Goal: Transaction & Acquisition: Purchase product/service

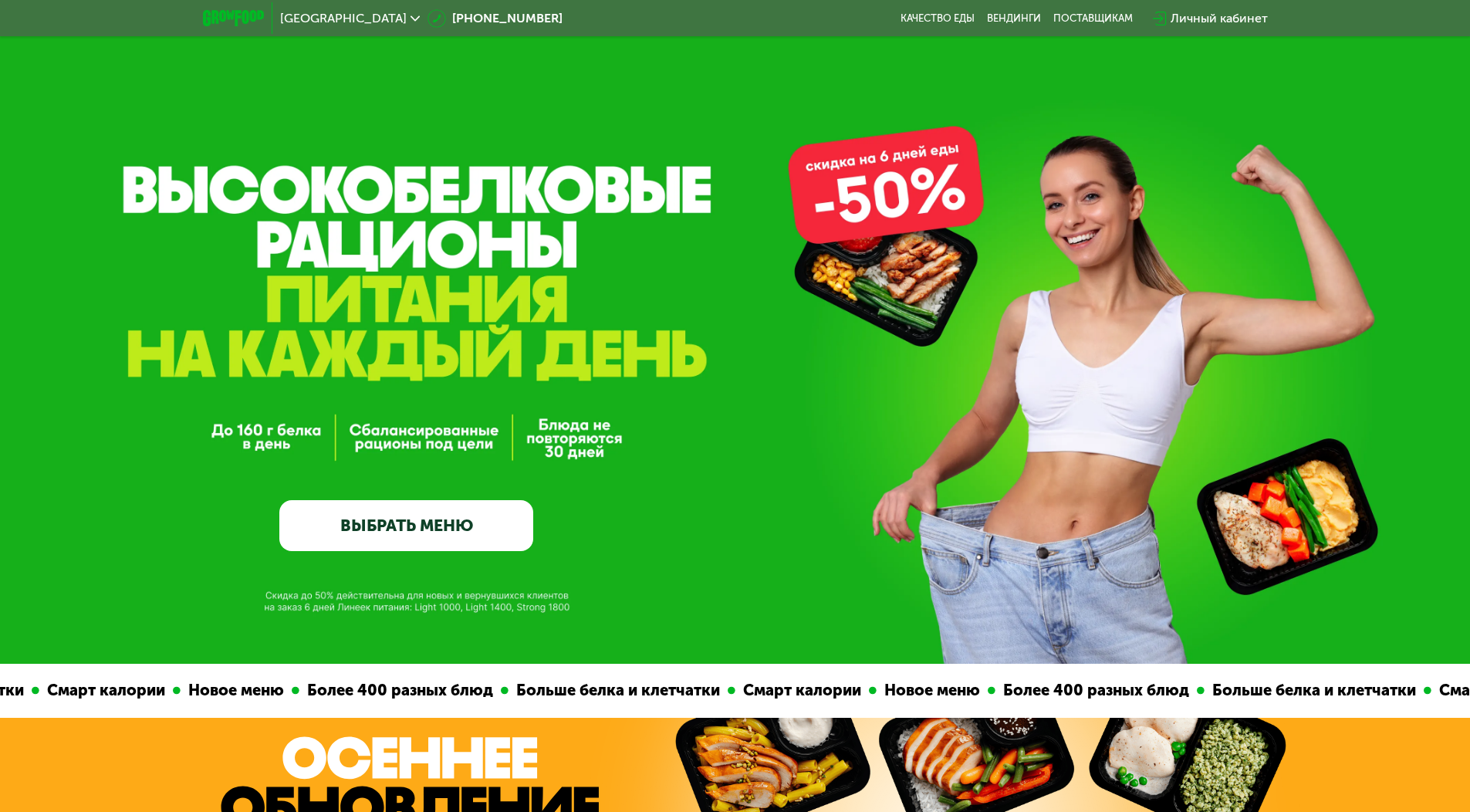
click at [472, 532] on link "ВЫБРАТЬ МЕНЮ" at bounding box center [406, 525] width 254 height 51
click at [451, 525] on link "ВЫБРАТЬ МЕНЮ" at bounding box center [406, 525] width 254 height 51
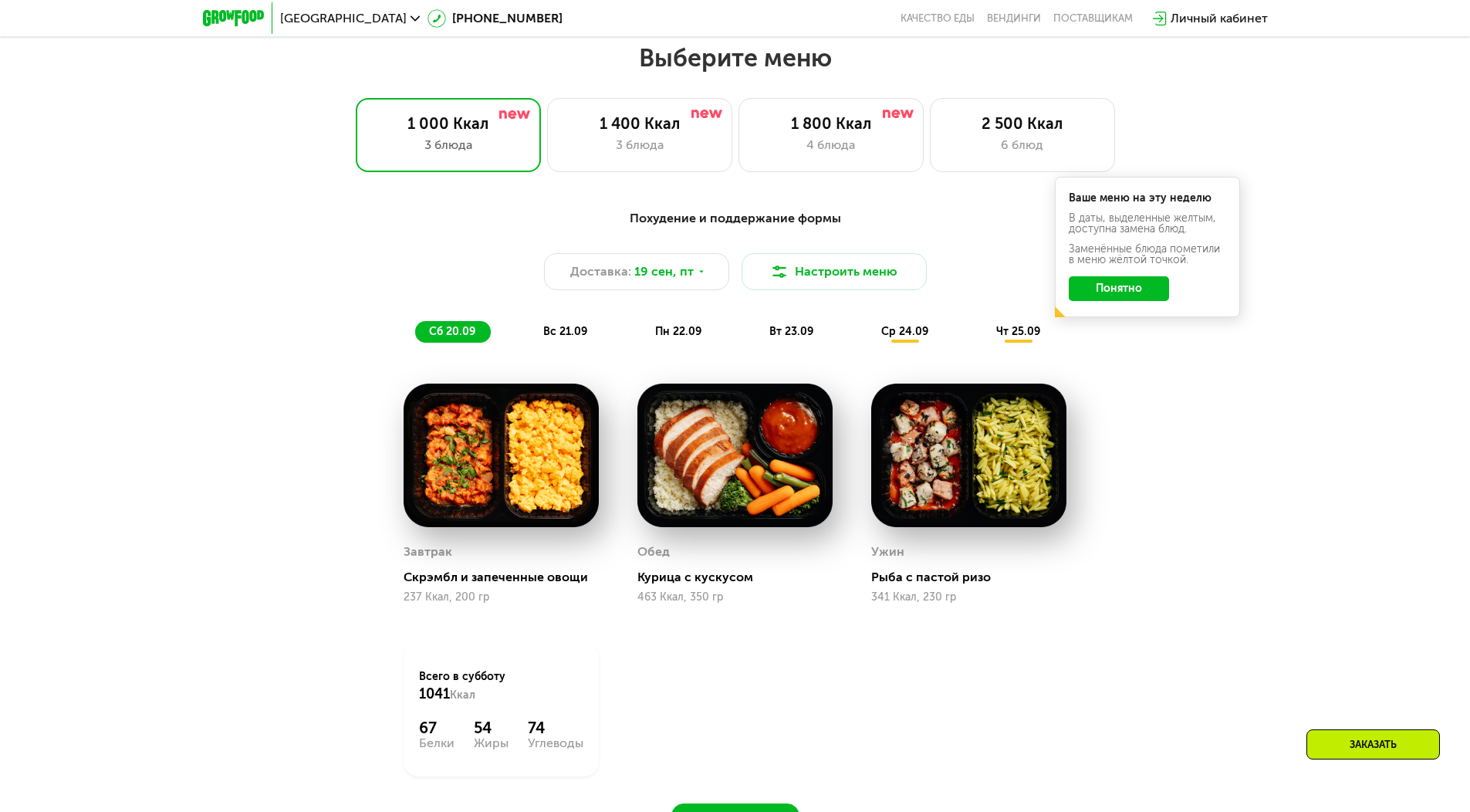
scroll to position [1279, 0]
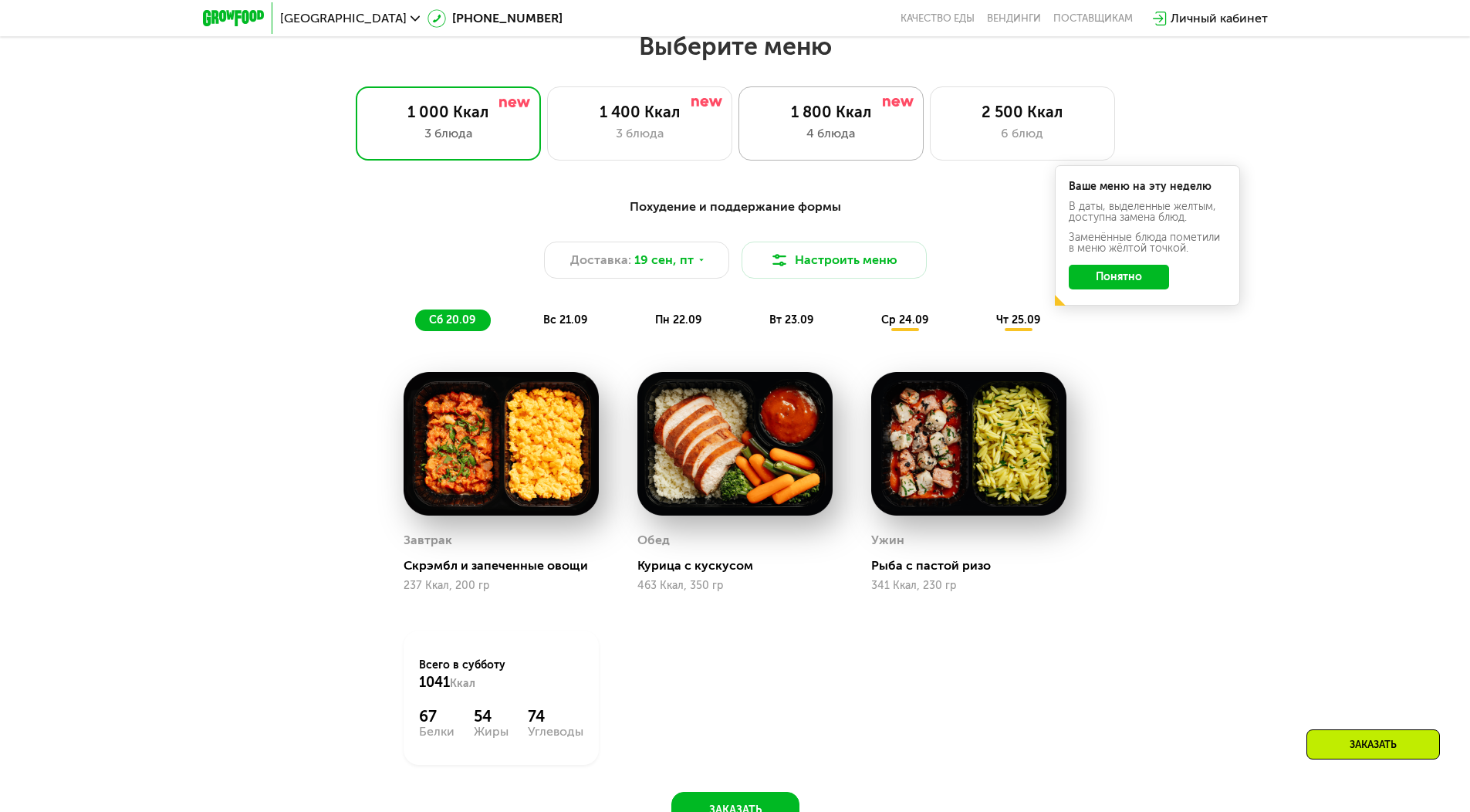
click at [807, 118] on div "1 800 Ккал" at bounding box center [831, 111] width 153 height 19
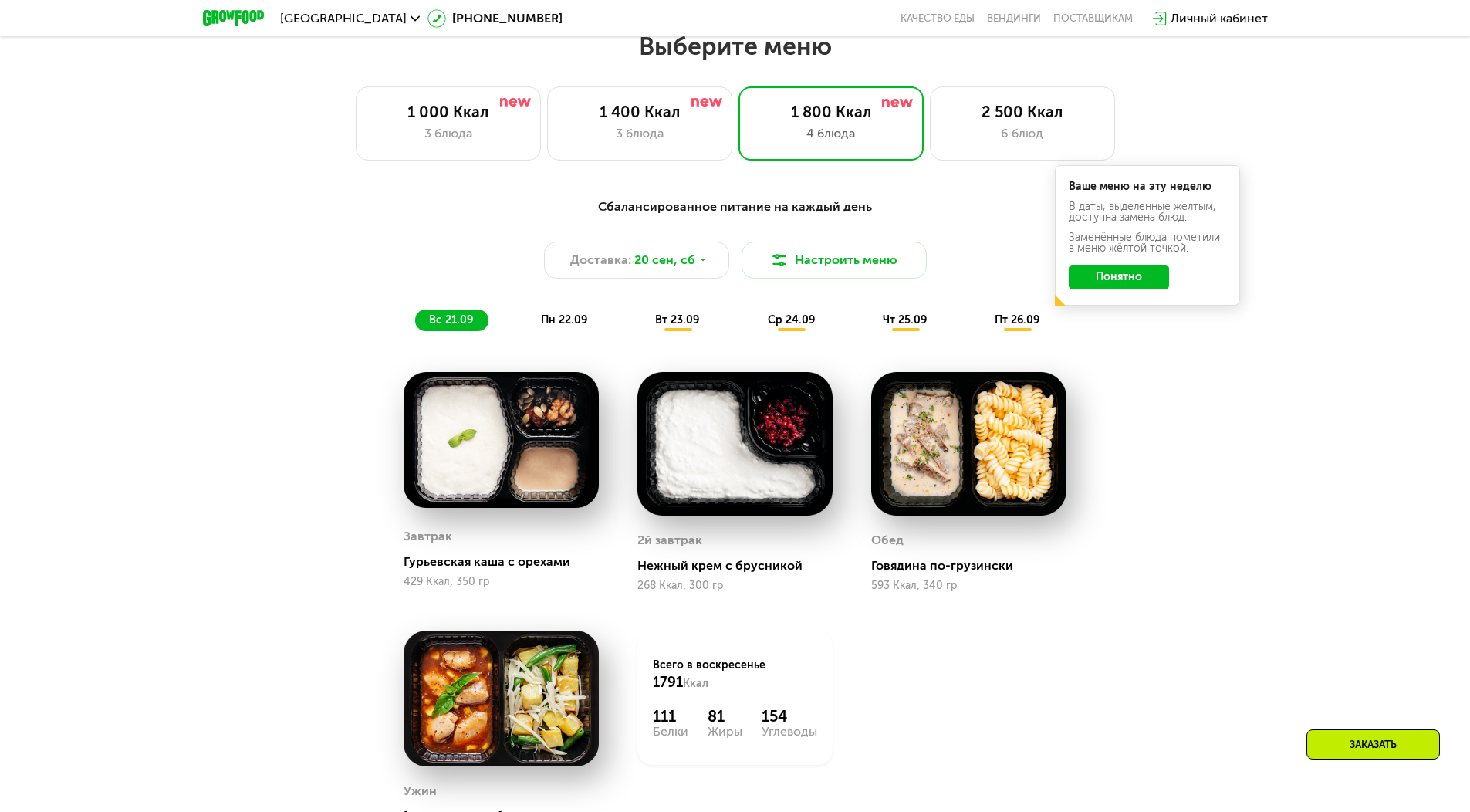
click at [1155, 302] on div "Ваше меню на эту неделю В даты, выделенные желтым, доступна замена блюд. Заменё…" at bounding box center [1148, 235] width 185 height 141
click at [1133, 289] on button "Понятно" at bounding box center [1119, 277] width 101 height 25
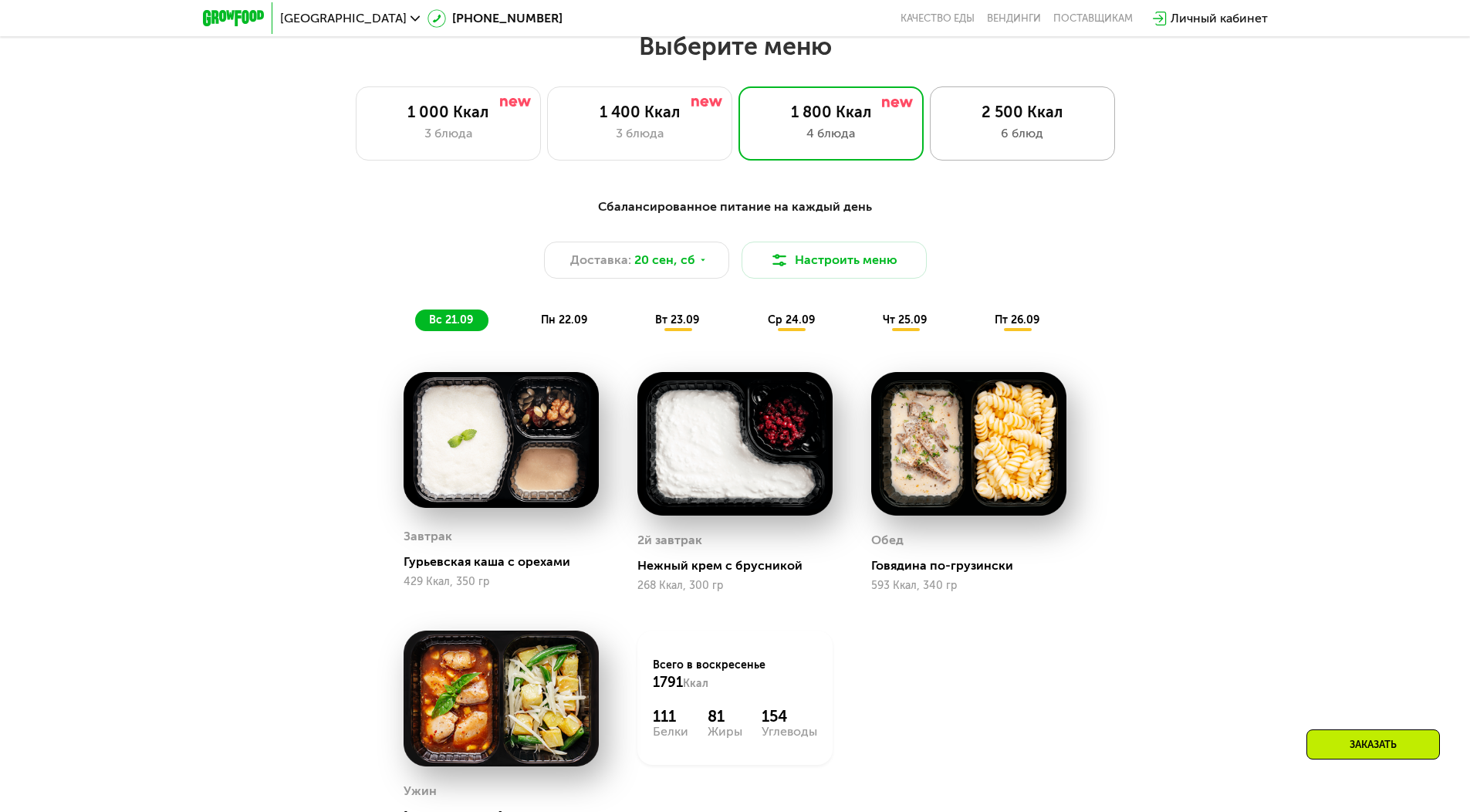
click at [1023, 121] on div "2 500 Ккал" at bounding box center [1022, 111] width 153 height 19
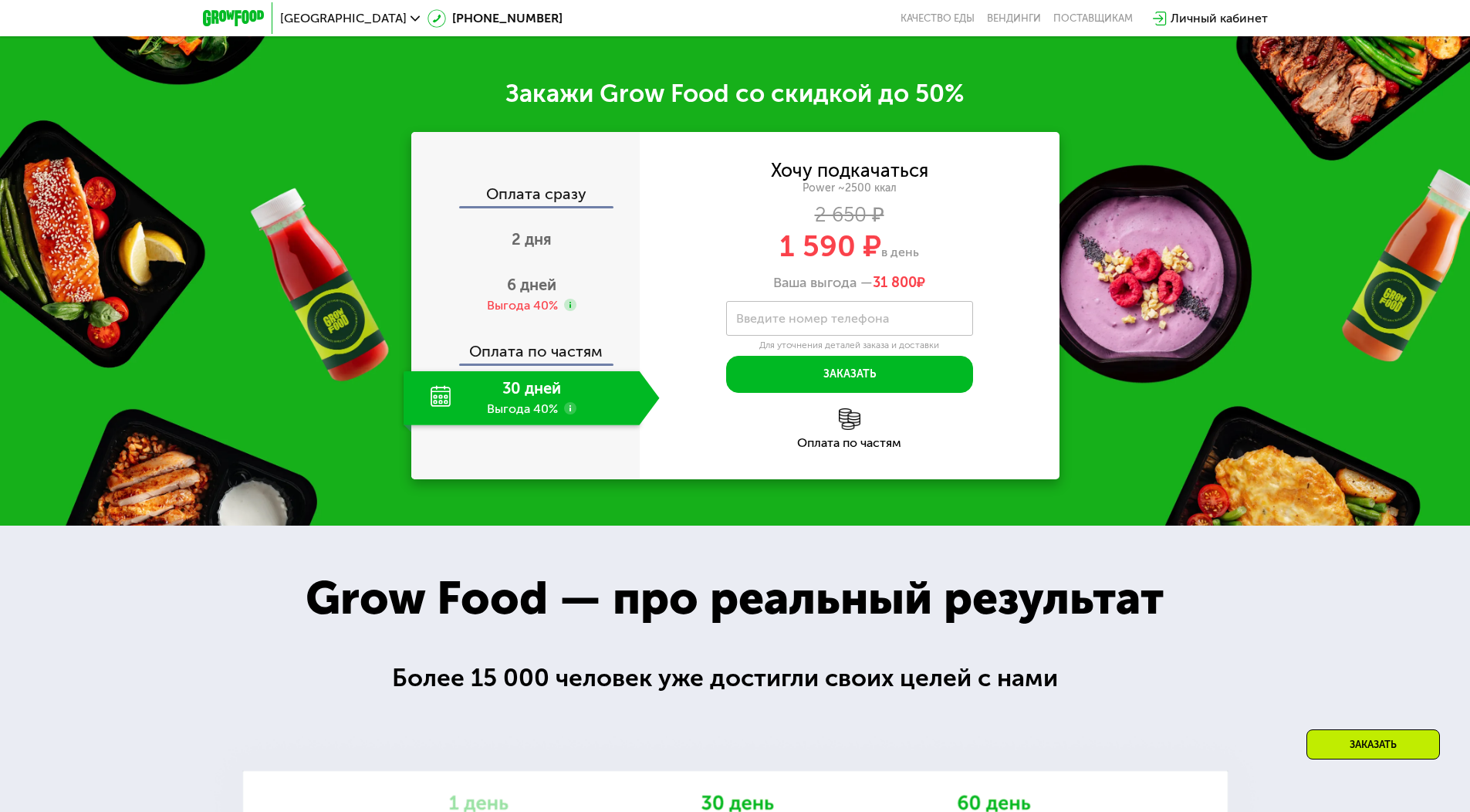
scroll to position [2205, 0]
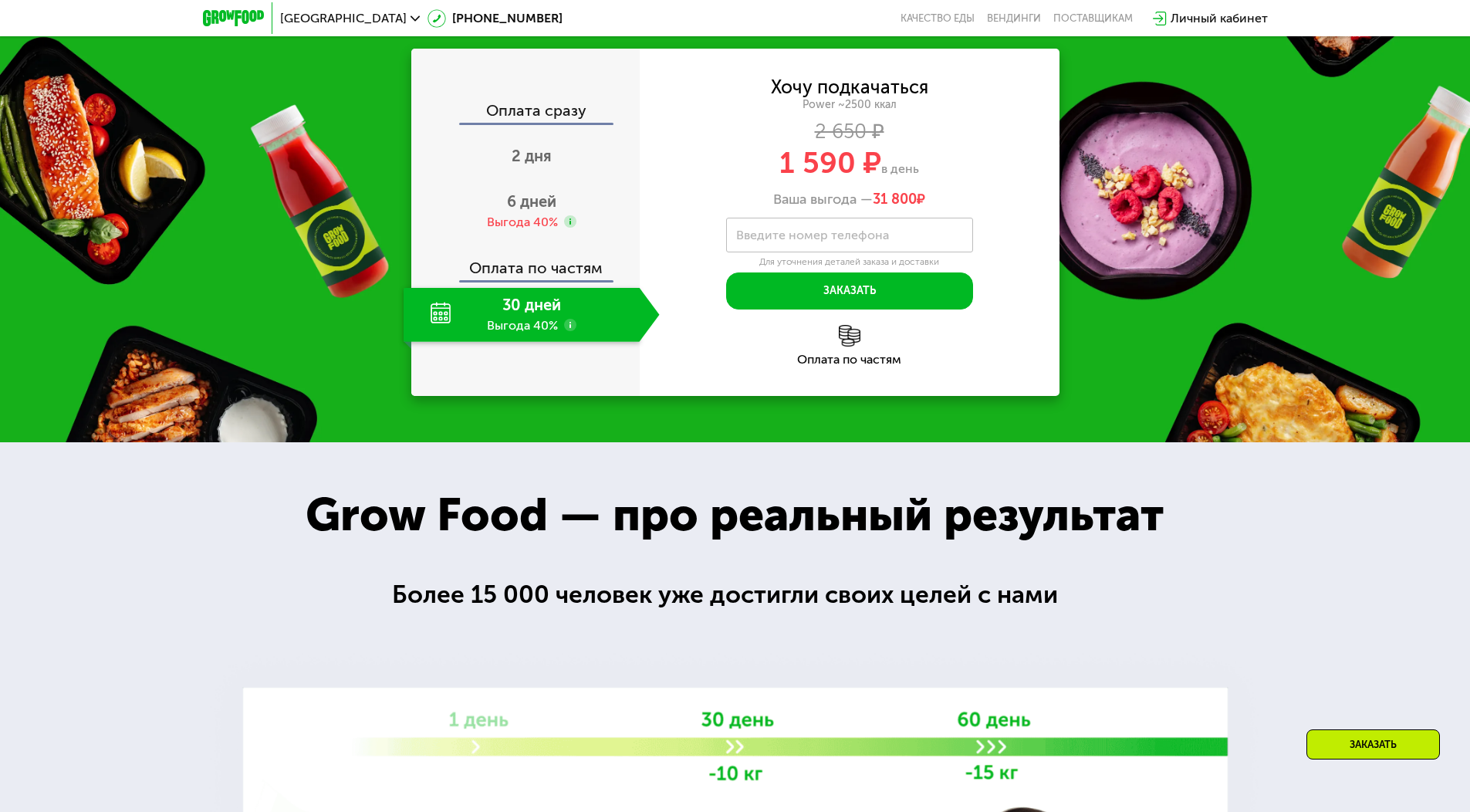
click at [509, 342] on div "30 дней Выгода 40%" at bounding box center [521, 315] width 236 height 54
click at [846, 346] on img at bounding box center [850, 336] width 22 height 22
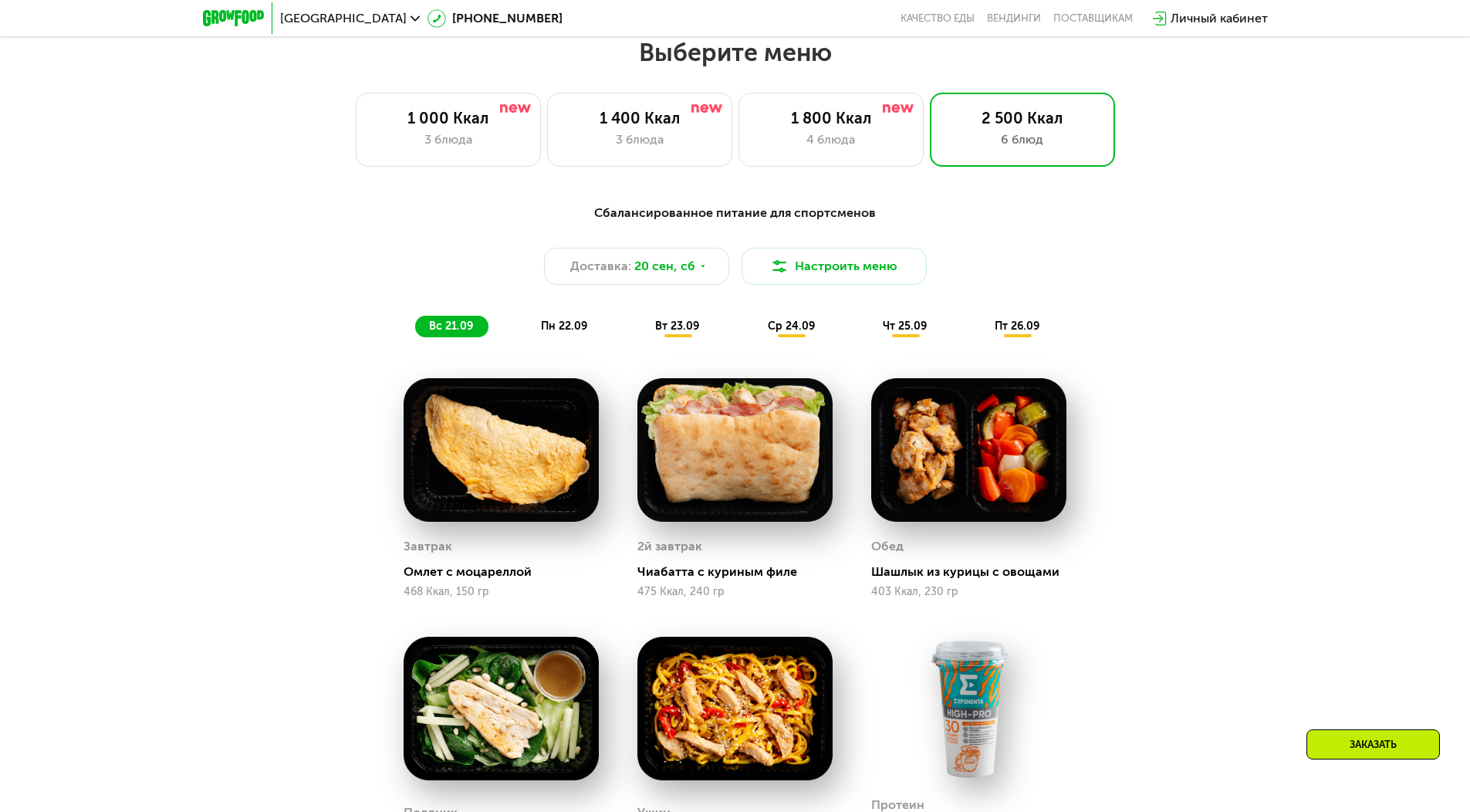
scroll to position [1279, 0]
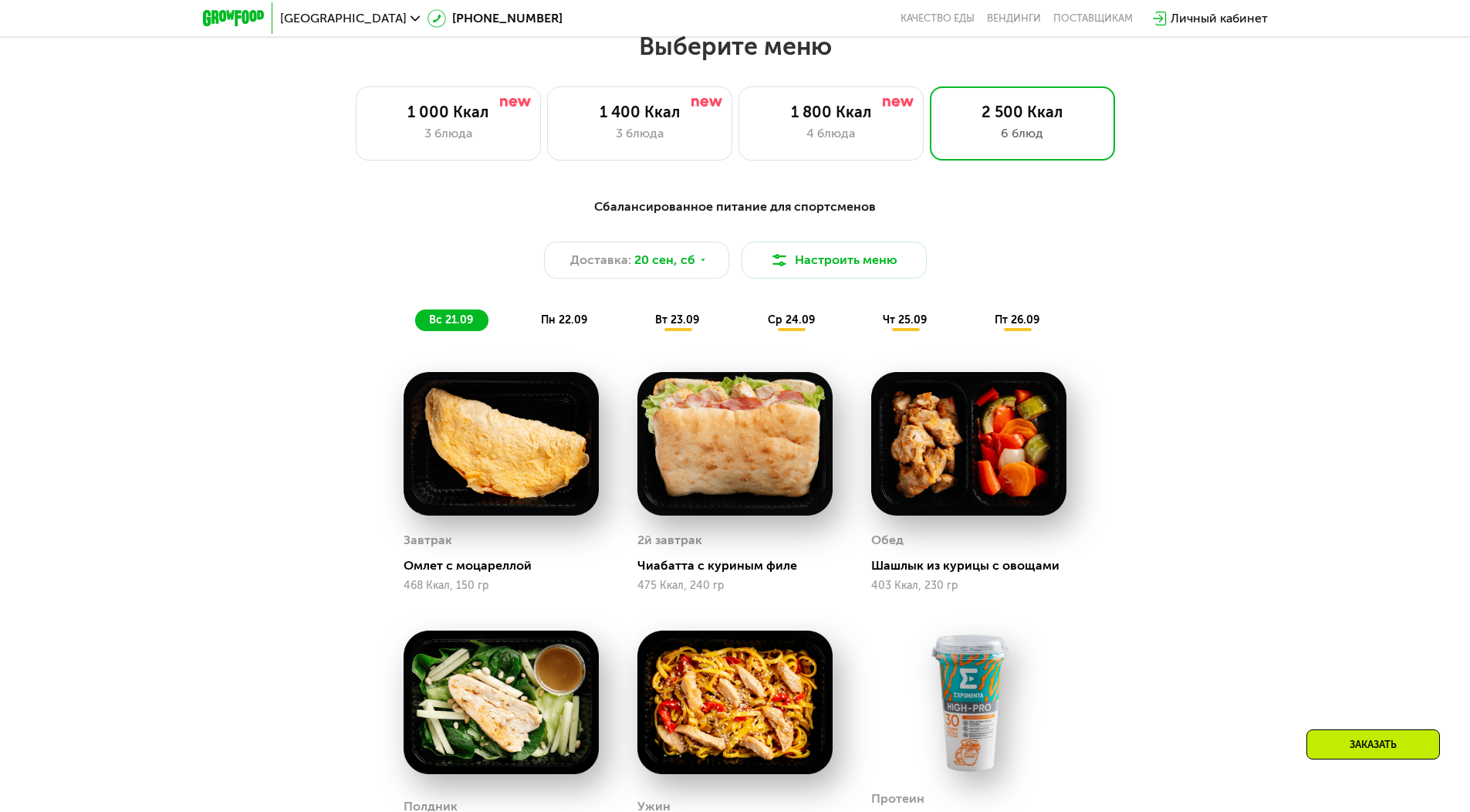
click at [566, 325] on span "пн 22.09" at bounding box center [564, 319] width 47 height 13
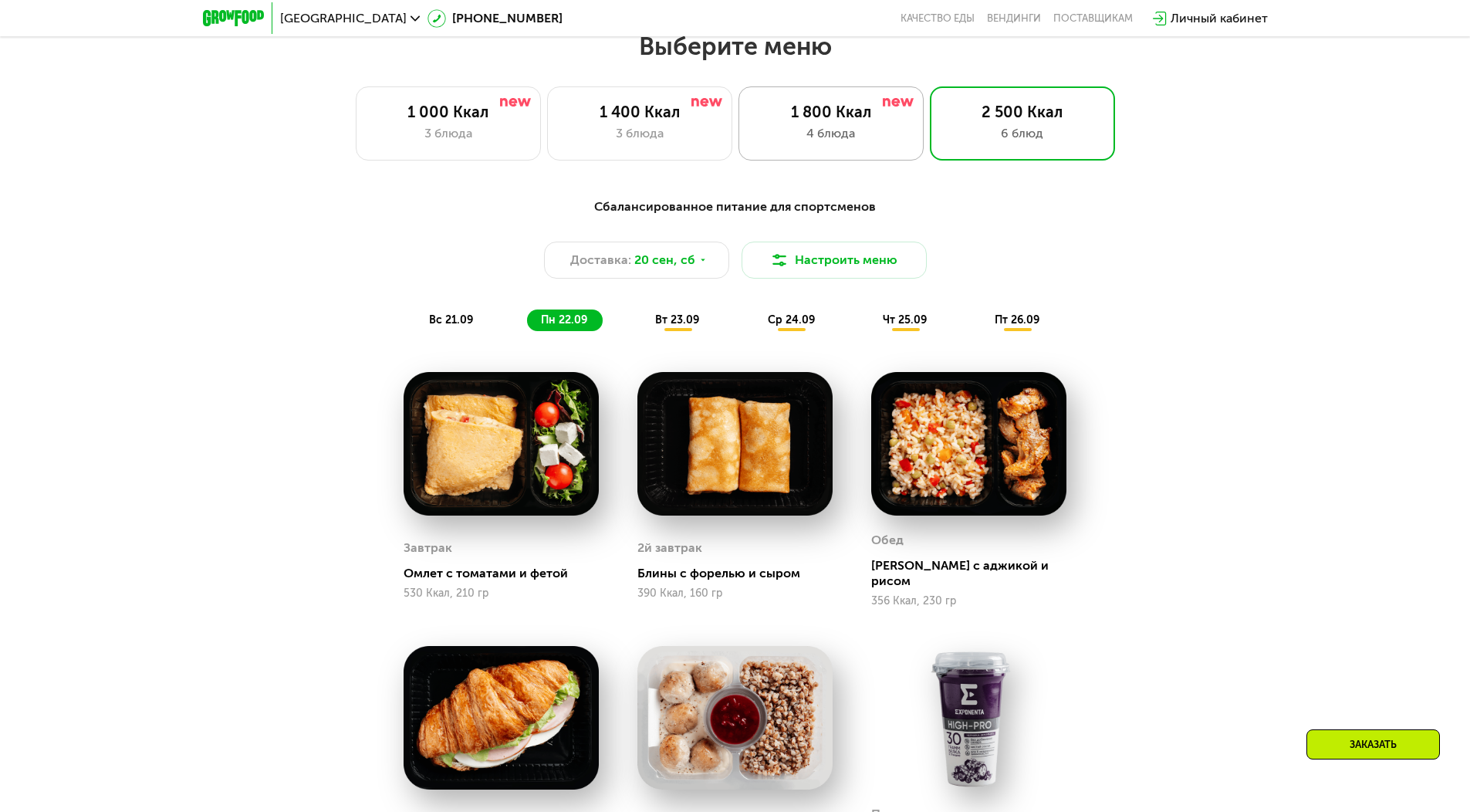
click at [806, 154] on div "1 800 Ккал 4 блюда" at bounding box center [831, 123] width 185 height 74
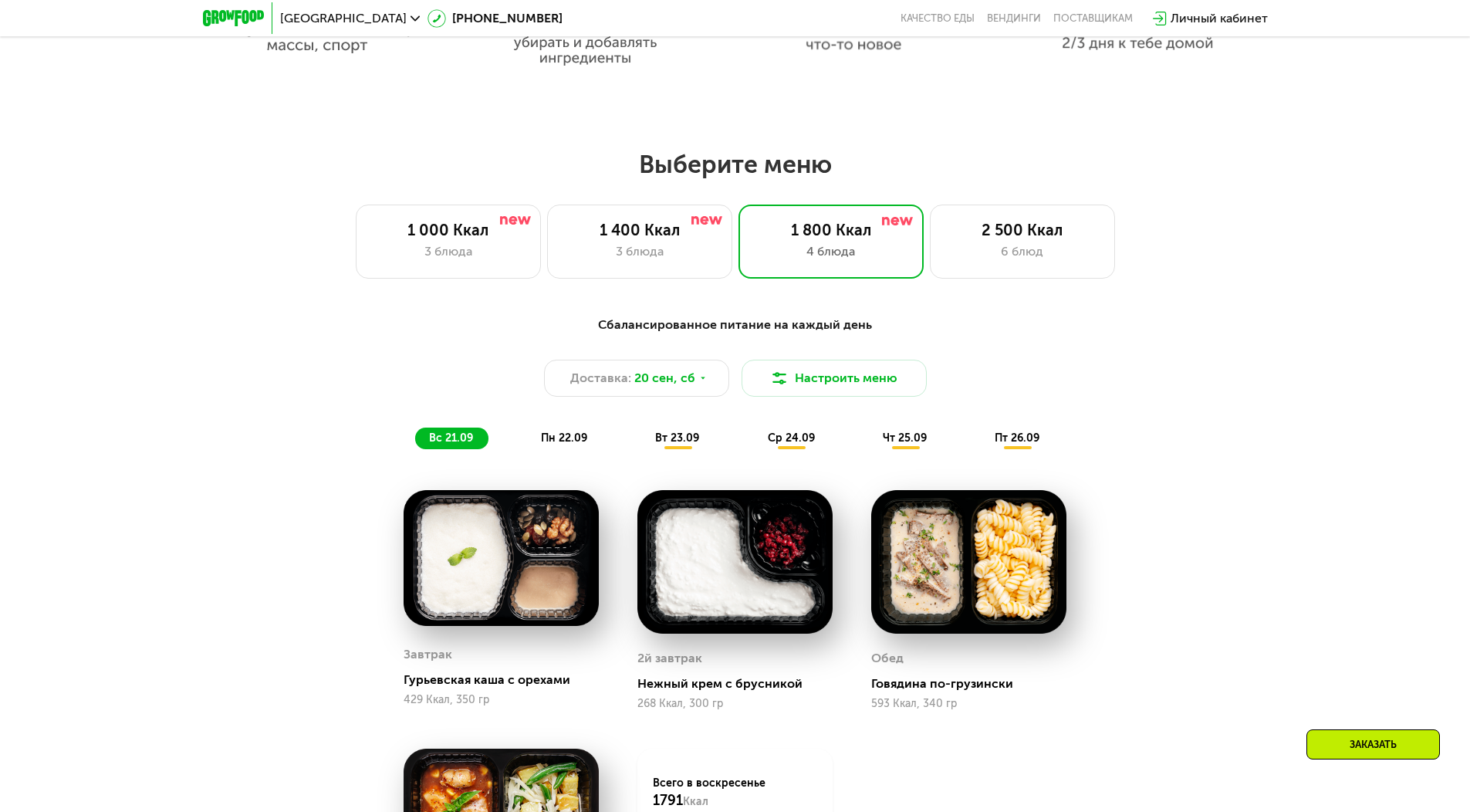
scroll to position [1048, 0]
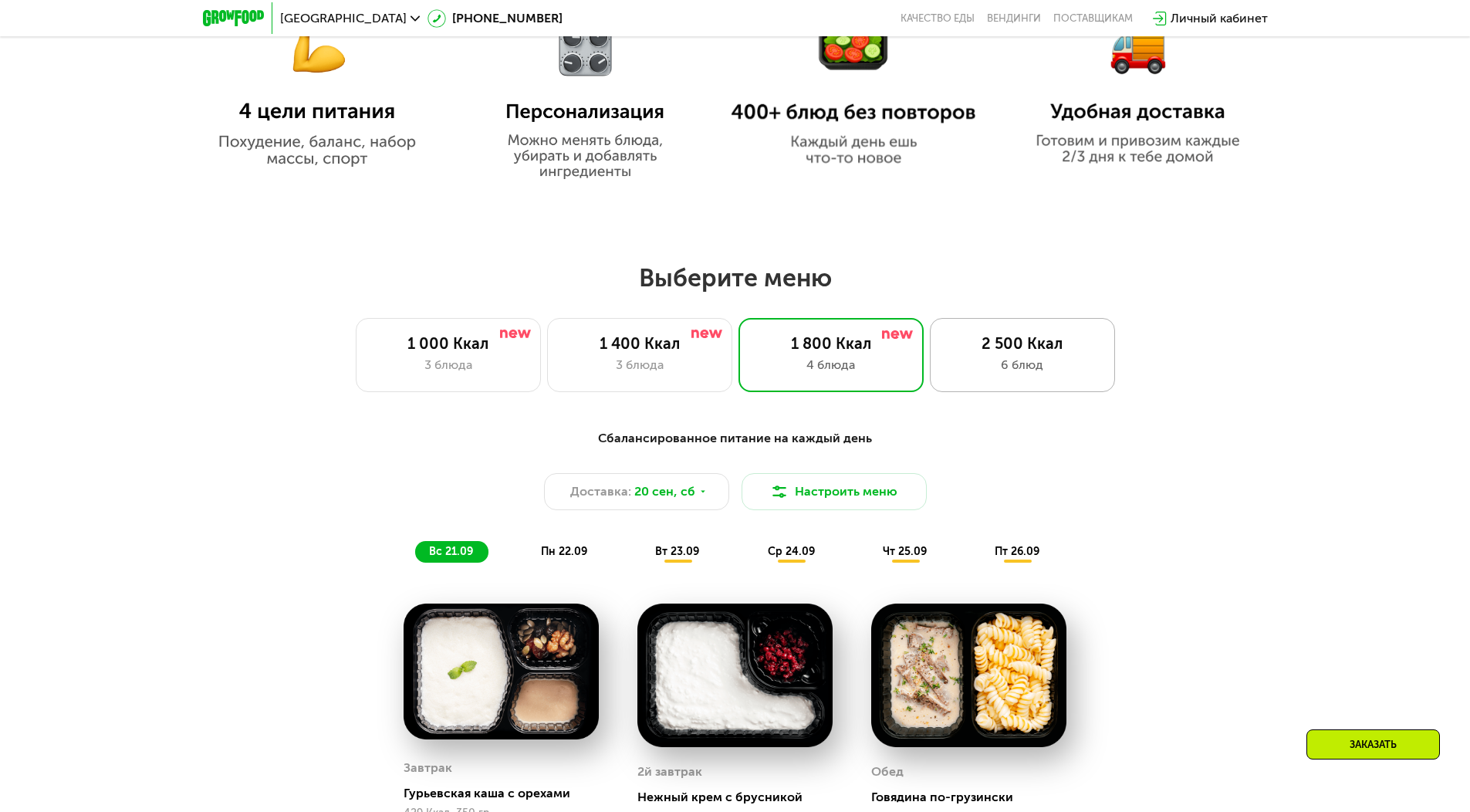
click at [1048, 359] on div "2 500 Ккал 6 блюд" at bounding box center [1022, 354] width 185 height 74
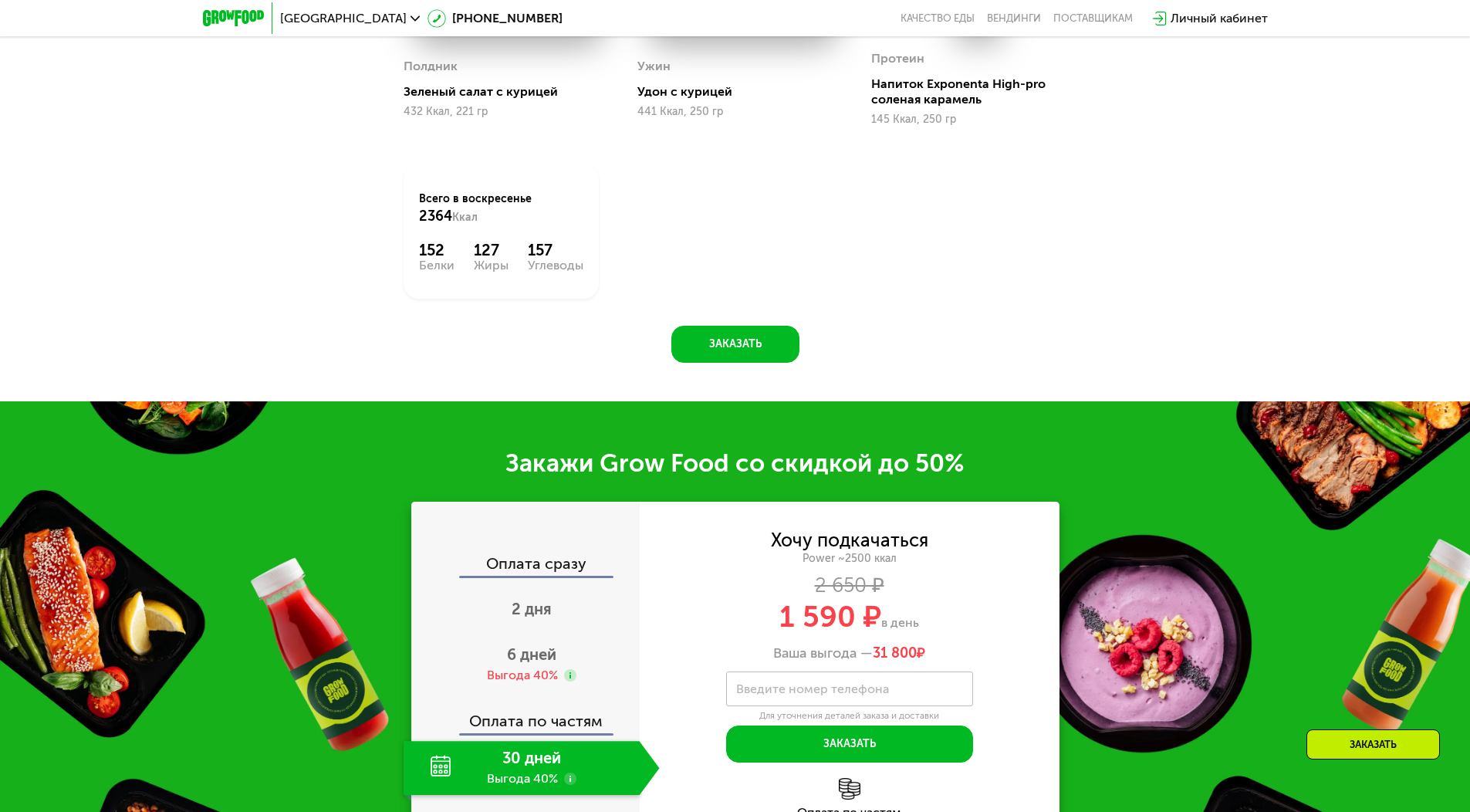
scroll to position [2128, 0]
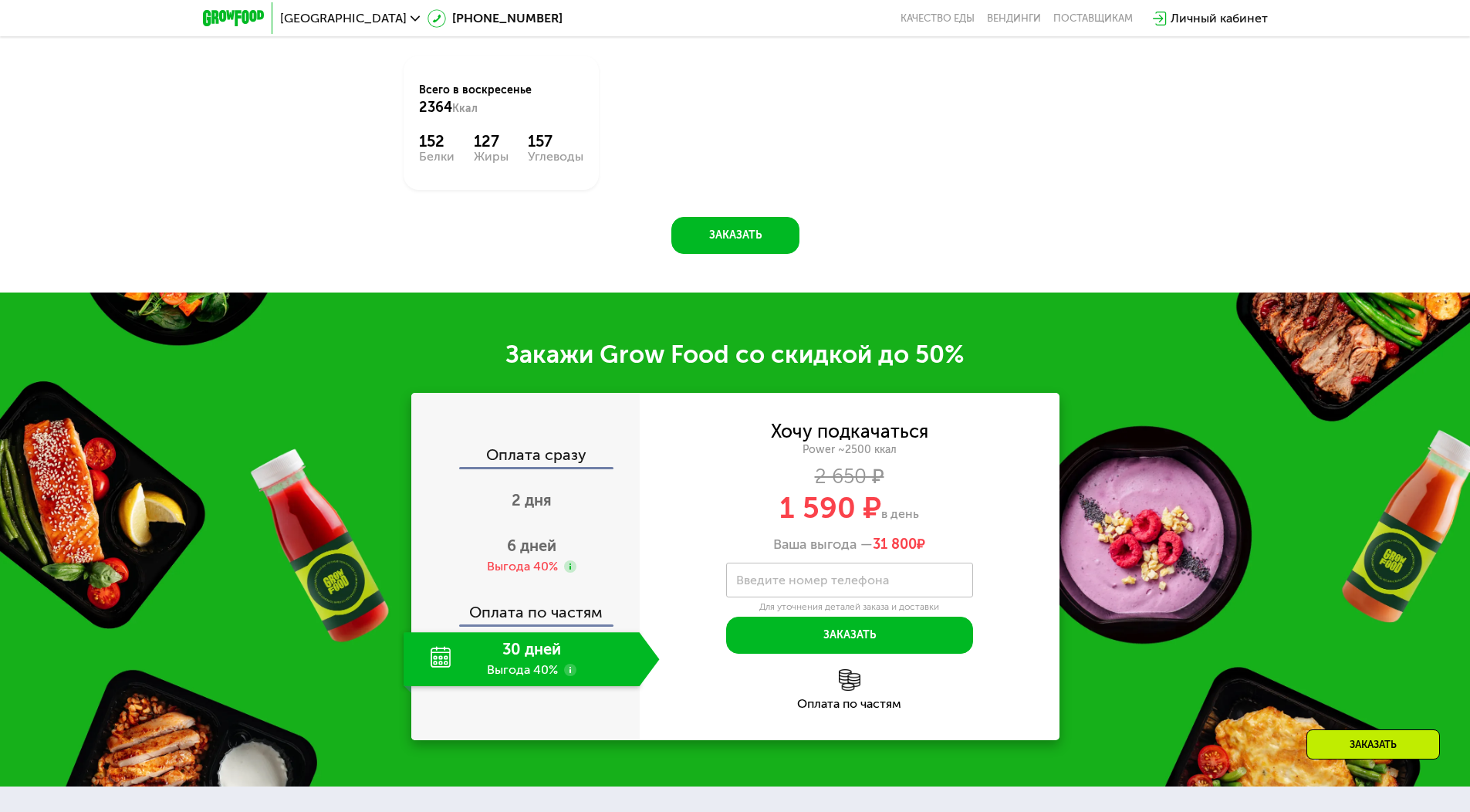
click at [854, 706] on div "Оплата по частям" at bounding box center [850, 703] width 420 height 13
click at [847, 691] on img at bounding box center [850, 680] width 22 height 22
click at [569, 664] on div "30 дней Выгода 40%" at bounding box center [521, 659] width 236 height 54
click at [571, 676] on use at bounding box center [571, 670] width 13 height 13
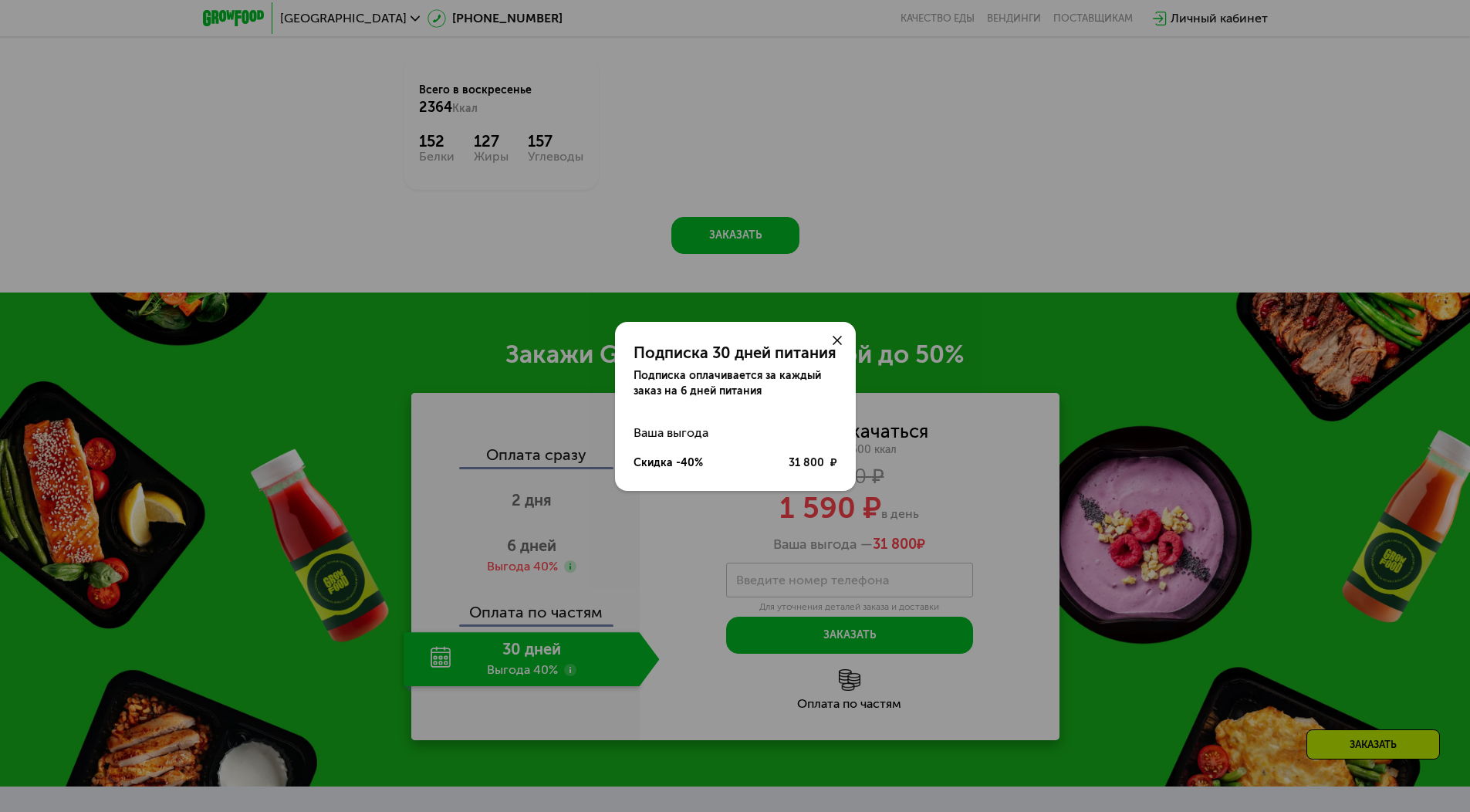
click at [664, 646] on div "Подписка 30 дней питания Подписка оплачивается за каждый заказ на 6 дней питани…" at bounding box center [735, 406] width 1470 height 812
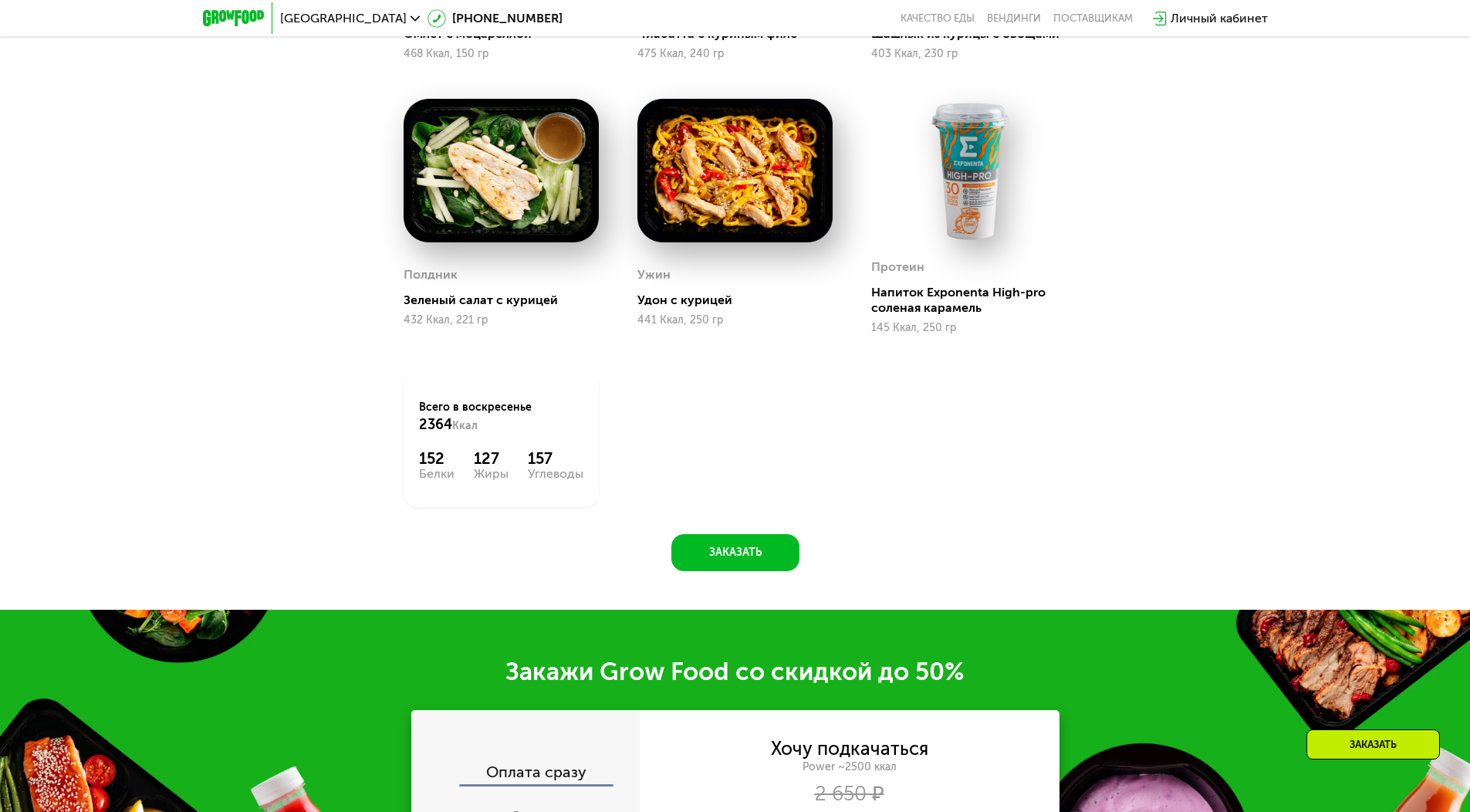
scroll to position [1820, 0]
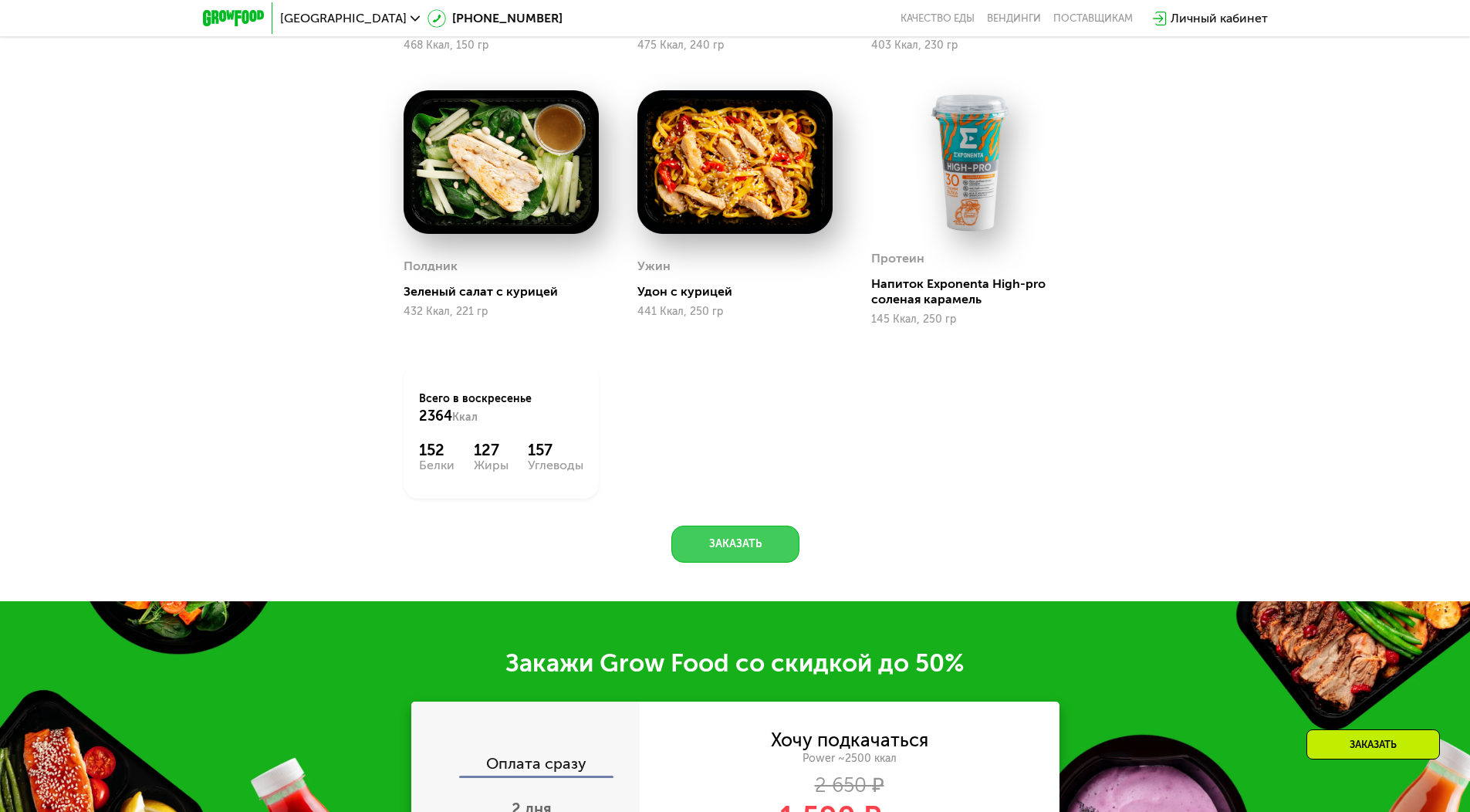
click at [717, 549] on button "Заказать" at bounding box center [735, 544] width 128 height 37
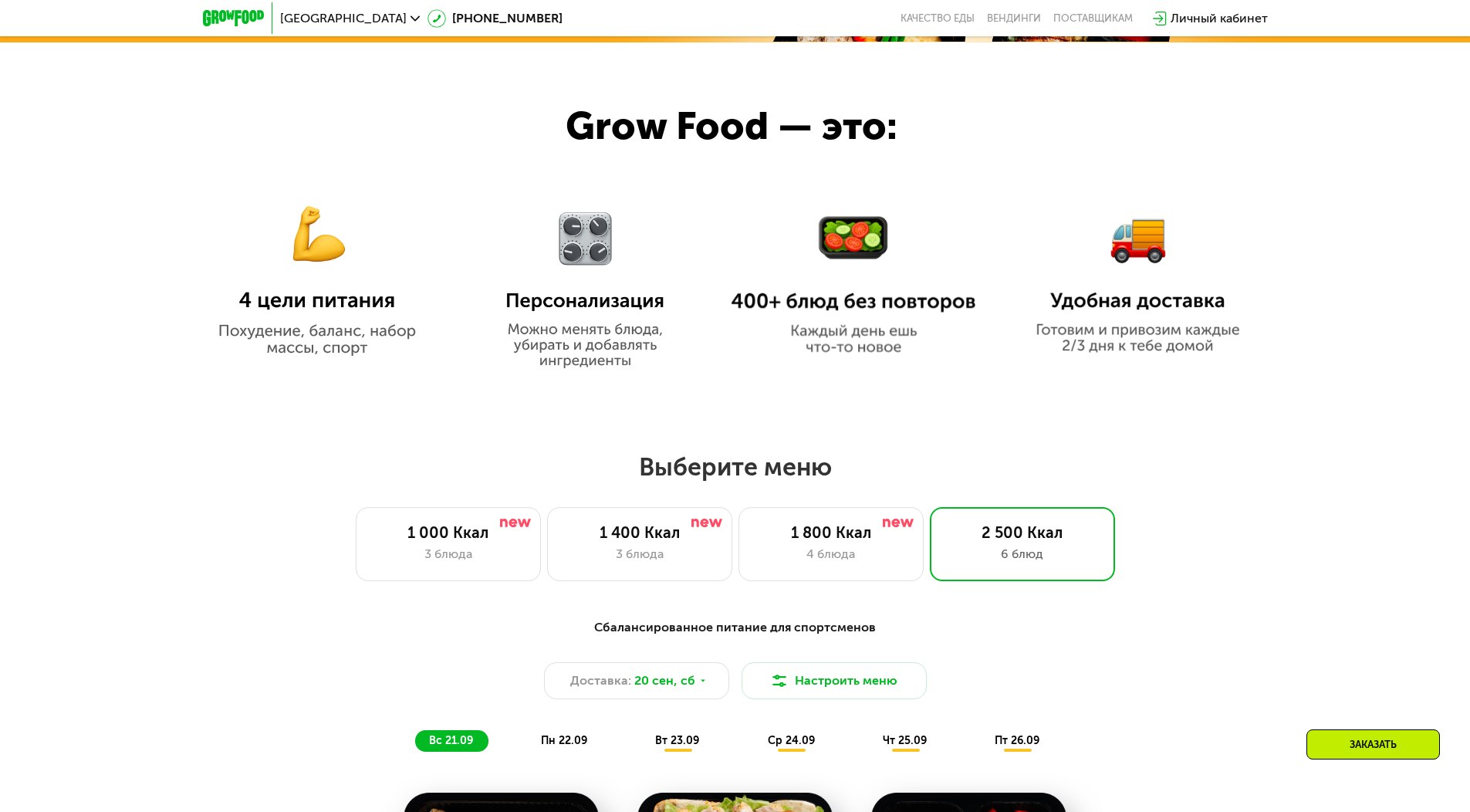
scroll to position [651, 0]
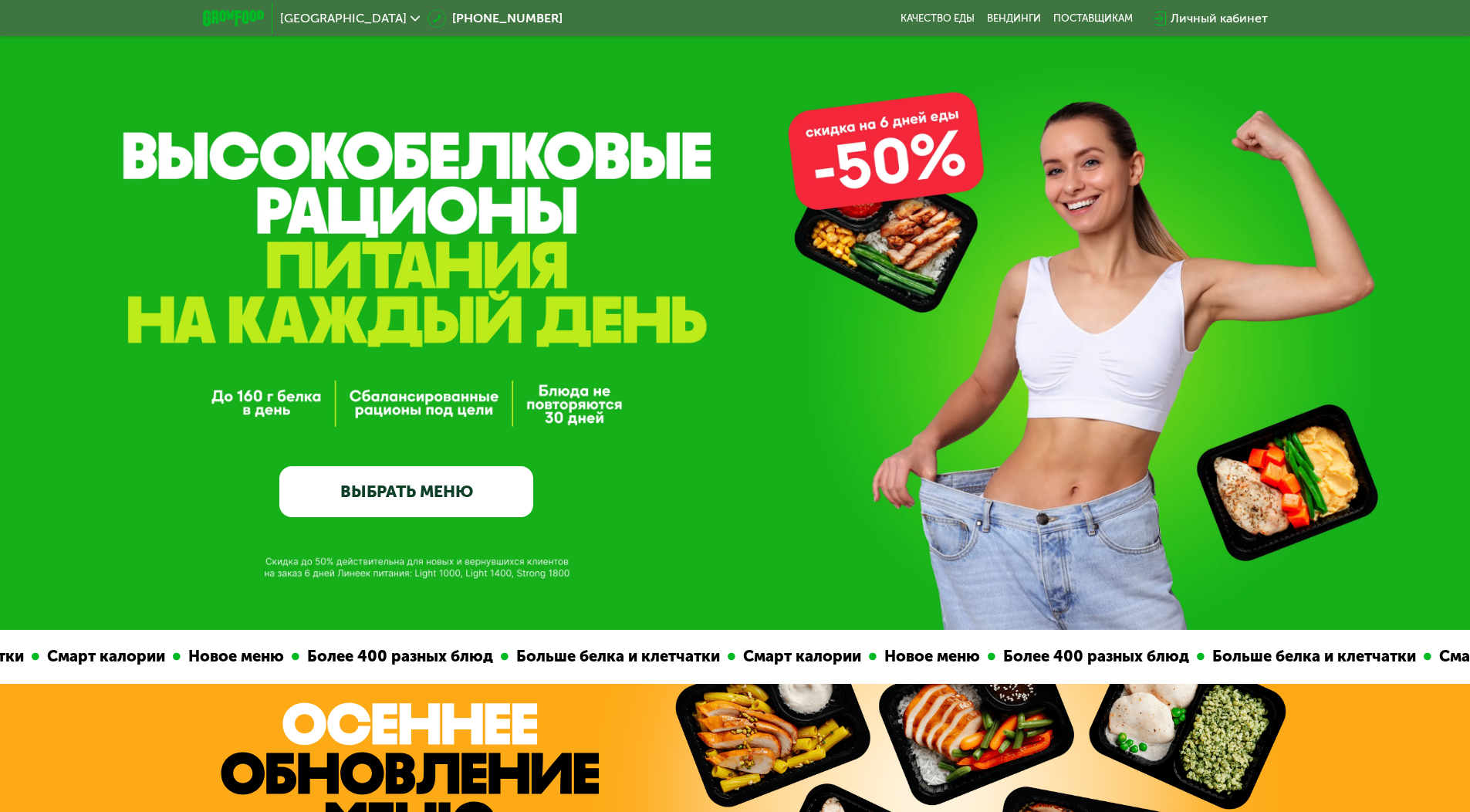
click at [451, 476] on link "ВЫБРАТЬ МЕНЮ" at bounding box center [406, 491] width 254 height 51
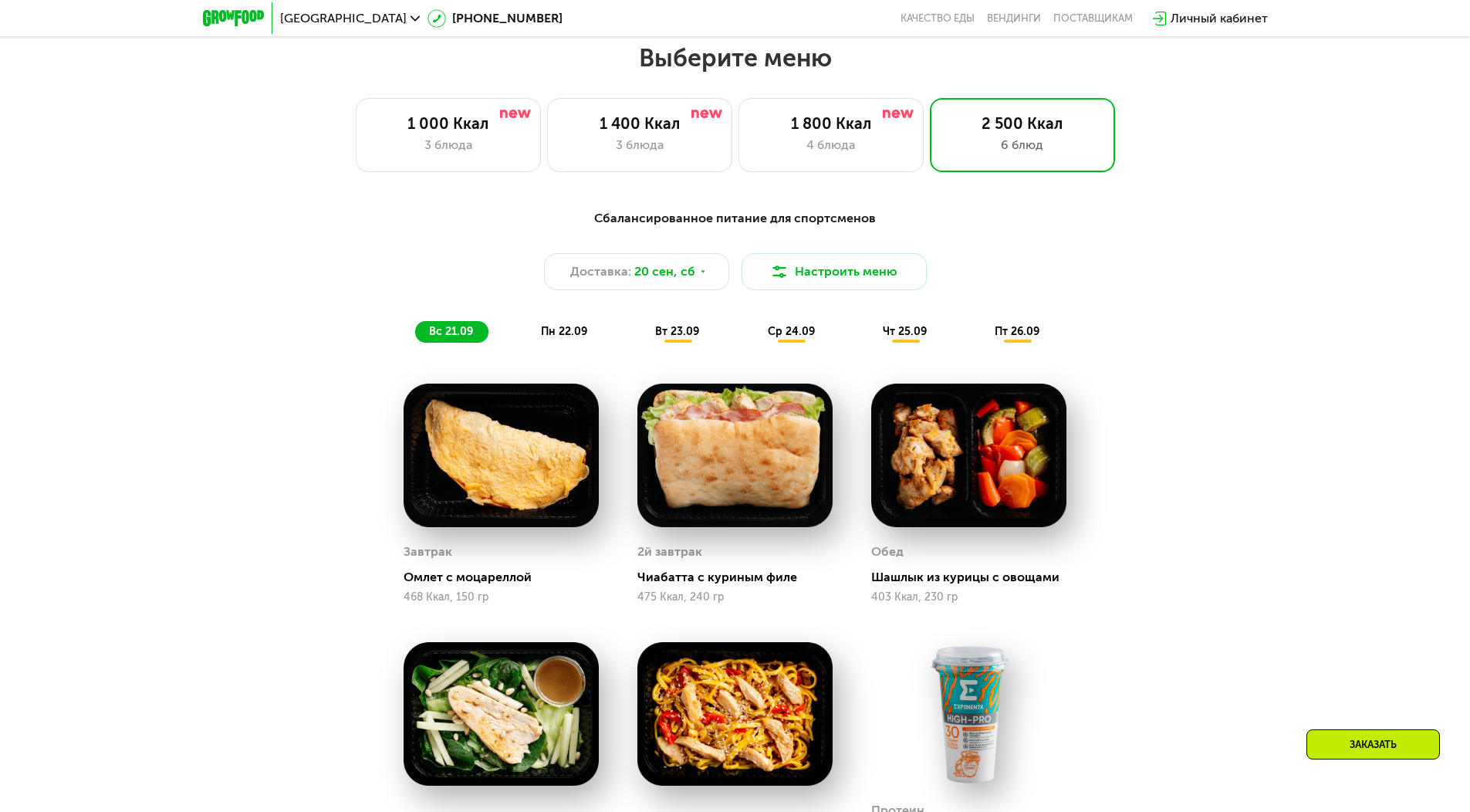
scroll to position [1279, 0]
